Goal: Task Accomplishment & Management: Use online tool/utility

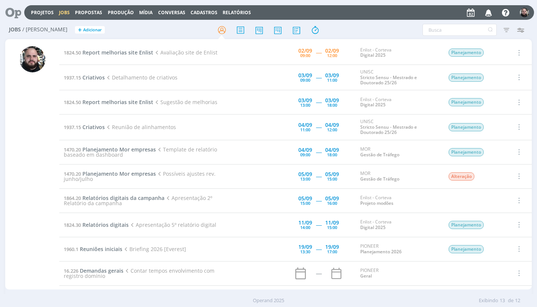
click at [368, 19] on div "Projetos Jobs Propostas Produção [GEOGRAPHIC_DATA] Conversas Cadastros Relatóri…" at bounding box center [279, 12] width 510 height 15
click at [36, 11] on link "Projetos" at bounding box center [42, 12] width 23 height 6
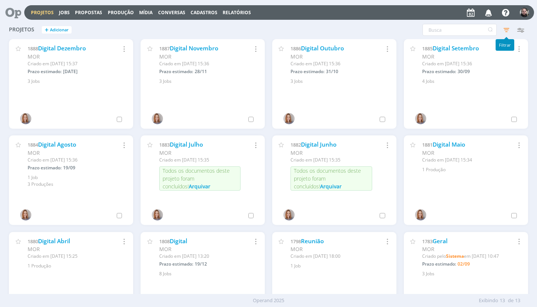
click at [509, 31] on icon "button" at bounding box center [506, 29] width 13 height 13
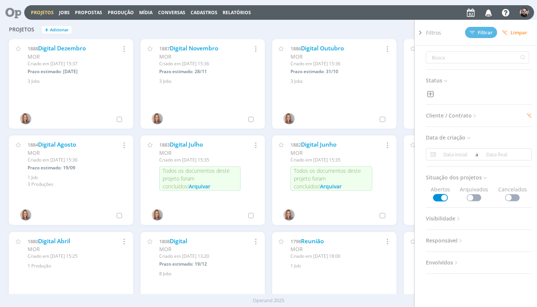
click at [491, 113] on h3 "Cliente / Contrato" at bounding box center [479, 116] width 106 height 10
click at [471, 113] on span "Cliente / Contrato" at bounding box center [452, 116] width 52 height 10
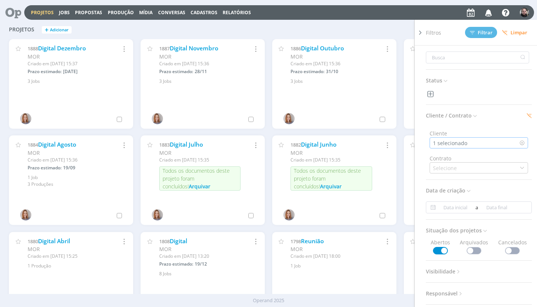
click at [471, 139] on div "1 selecionado" at bounding box center [479, 142] width 99 height 11
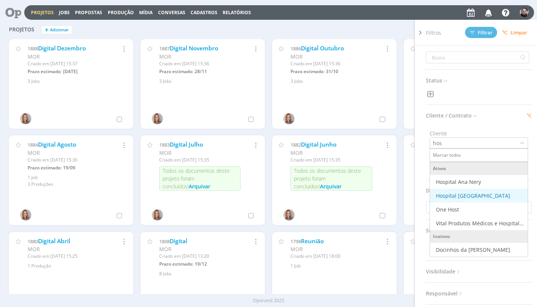
type input "hos"
click at [461, 196] on div "Hospital [GEOGRAPHIC_DATA]" at bounding box center [473, 196] width 74 height 8
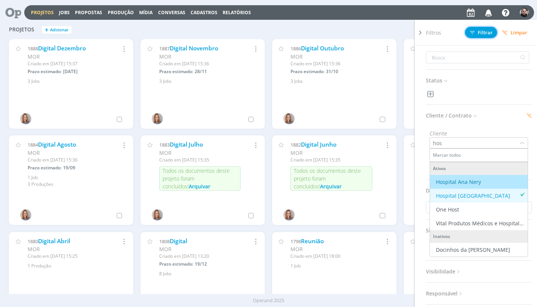
click at [477, 31] on span "Filtrar" at bounding box center [481, 32] width 23 height 5
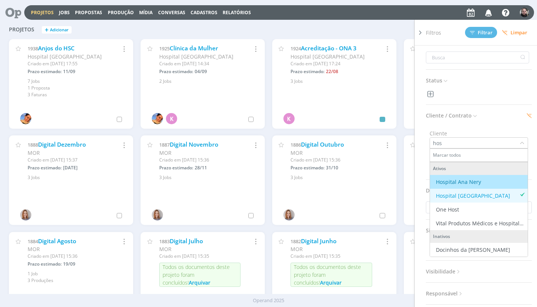
click at [235, 29] on div "Projetos + Adicionar Filtros Filtrar [GEOGRAPHIC_DATA] Status Cliente / Contrat…" at bounding box center [268, 30] width 527 height 19
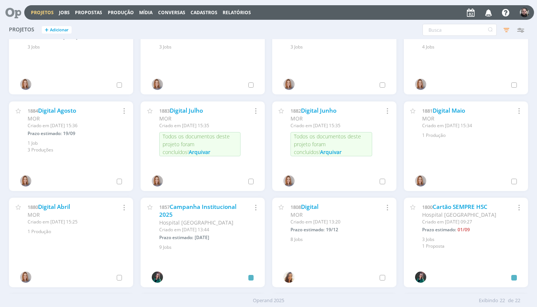
scroll to position [136, 0]
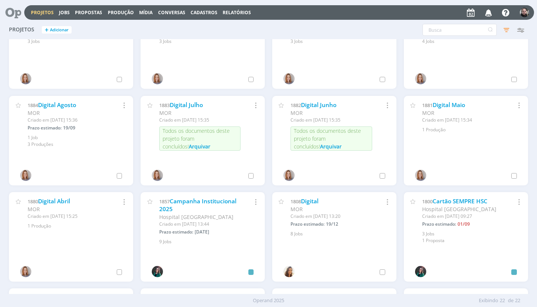
click at [204, 190] on div "1883 Digital Julho MOR Criado em [DATE] 15:35 Todos os documentos deste projeto…" at bounding box center [203, 144] width 132 height 96
click at [216, 200] on link "Campanha Institucional 2025" at bounding box center [197, 205] width 77 height 16
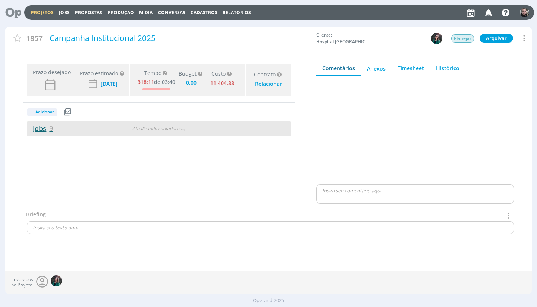
click at [46, 129] on link "Jobs 9" at bounding box center [40, 128] width 26 height 9
type input "0,00"
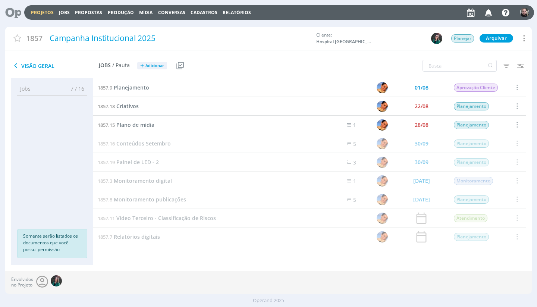
click at [136, 89] on span "Planejamento" at bounding box center [131, 87] width 35 height 7
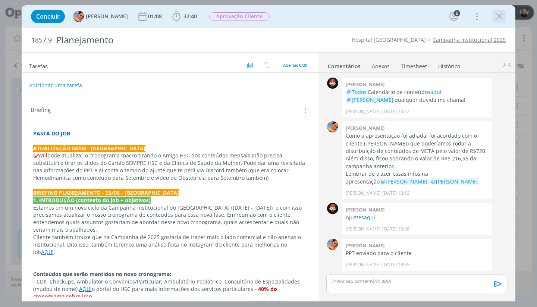
click at [503, 19] on icon "dialog" at bounding box center [499, 16] width 11 height 11
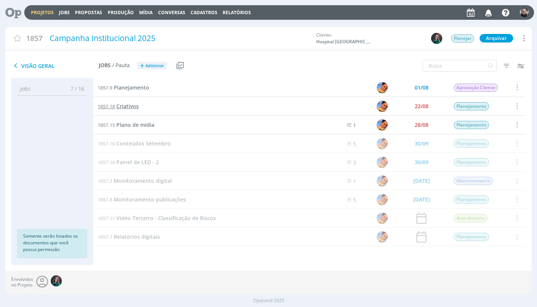
click at [127, 106] on span "Criativos" at bounding box center [127, 106] width 22 height 7
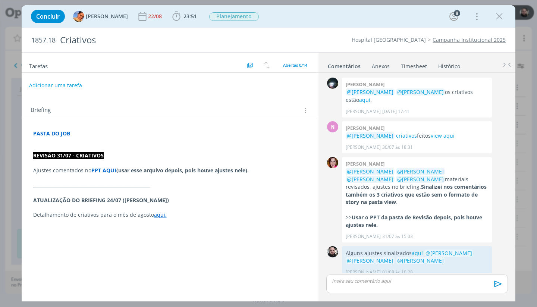
scroll to position [119, 0]
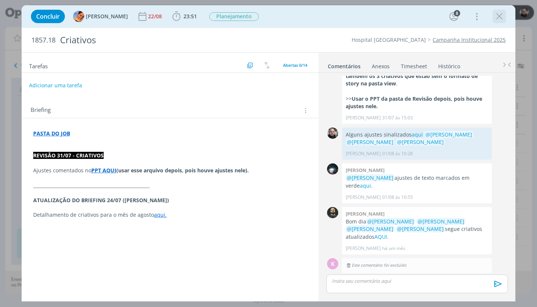
click at [499, 19] on icon "dialog" at bounding box center [499, 16] width 11 height 11
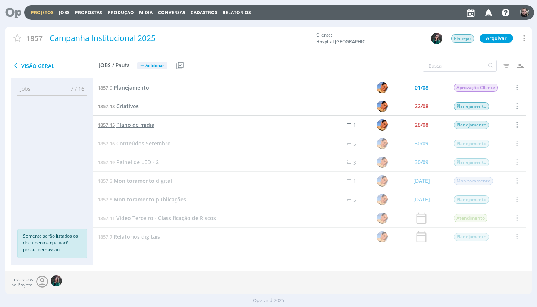
click at [147, 122] on span "Plano de mídia" at bounding box center [135, 124] width 38 height 7
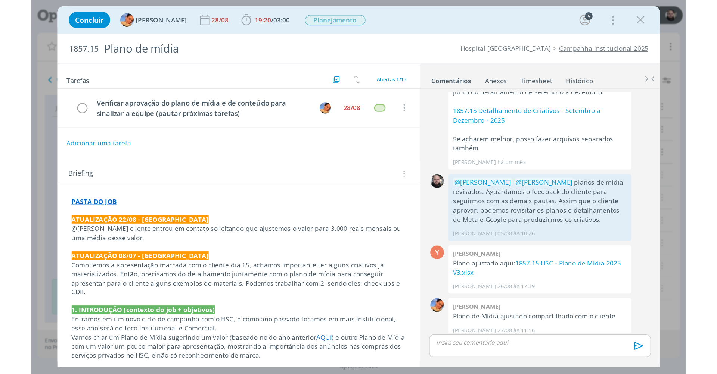
scroll to position [153, 0]
